Goal: Navigation & Orientation: Understand site structure

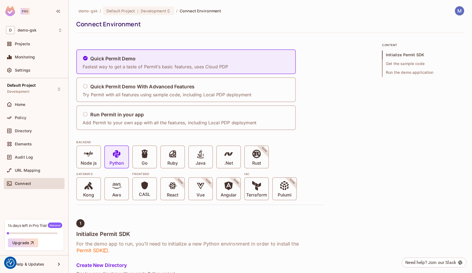
scroll to position [173, 0]
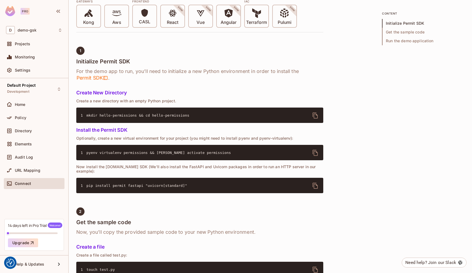
click at [317, 183] on icon "delete" at bounding box center [315, 186] width 5 height 6
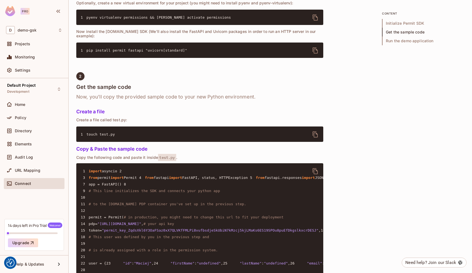
scroll to position [308, 0]
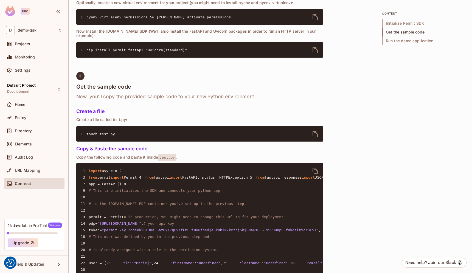
click at [316, 131] on icon "delete" at bounding box center [315, 134] width 7 height 7
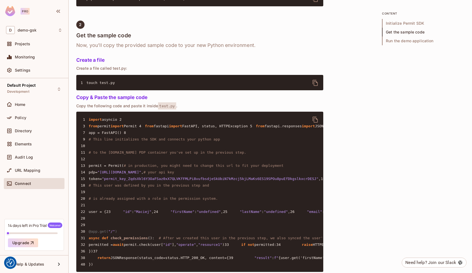
scroll to position [361, 0]
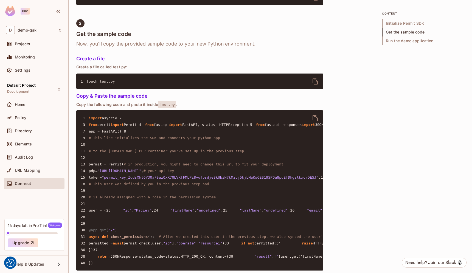
click at [314, 115] on icon "delete" at bounding box center [315, 118] width 7 height 7
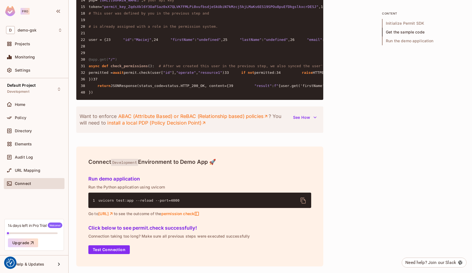
scroll to position [623, 0]
click at [304, 204] on icon "delete" at bounding box center [302, 201] width 5 height 6
click at [199, 213] on span "permission check" at bounding box center [180, 213] width 38 height 5
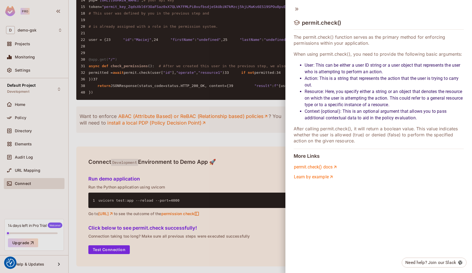
click at [187, 32] on div at bounding box center [236, 136] width 472 height 273
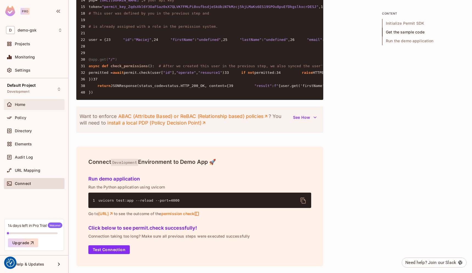
click at [33, 103] on div "Home" at bounding box center [38, 104] width 47 height 4
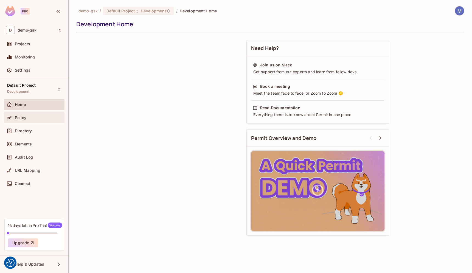
click at [32, 116] on div "Policy" at bounding box center [38, 118] width 47 height 4
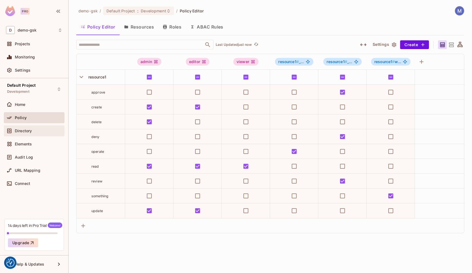
click at [46, 128] on div "Directory" at bounding box center [34, 131] width 56 height 7
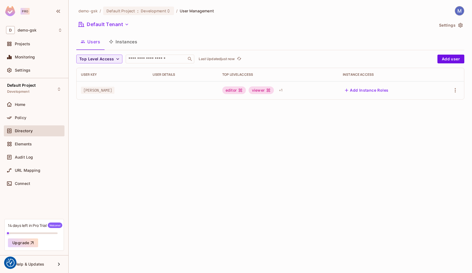
click at [93, 91] on span "[PERSON_NAME]" at bounding box center [97, 90] width 33 height 7
click at [280, 89] on div "+ 1" at bounding box center [281, 90] width 8 height 9
click at [44, 116] on div at bounding box center [236, 136] width 472 height 273
click at [30, 115] on div "Policy" at bounding box center [34, 117] width 56 height 7
